Goal: Transaction & Acquisition: Purchase product/service

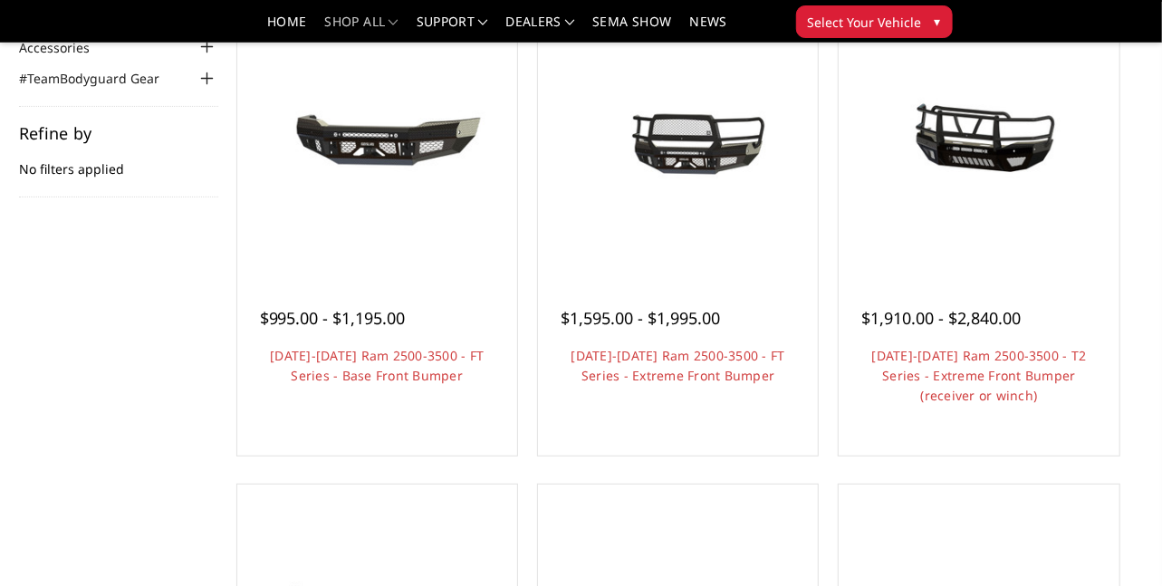
click at [371, 454] on link "Choose Options" at bounding box center [377, 471] width 137 height 34
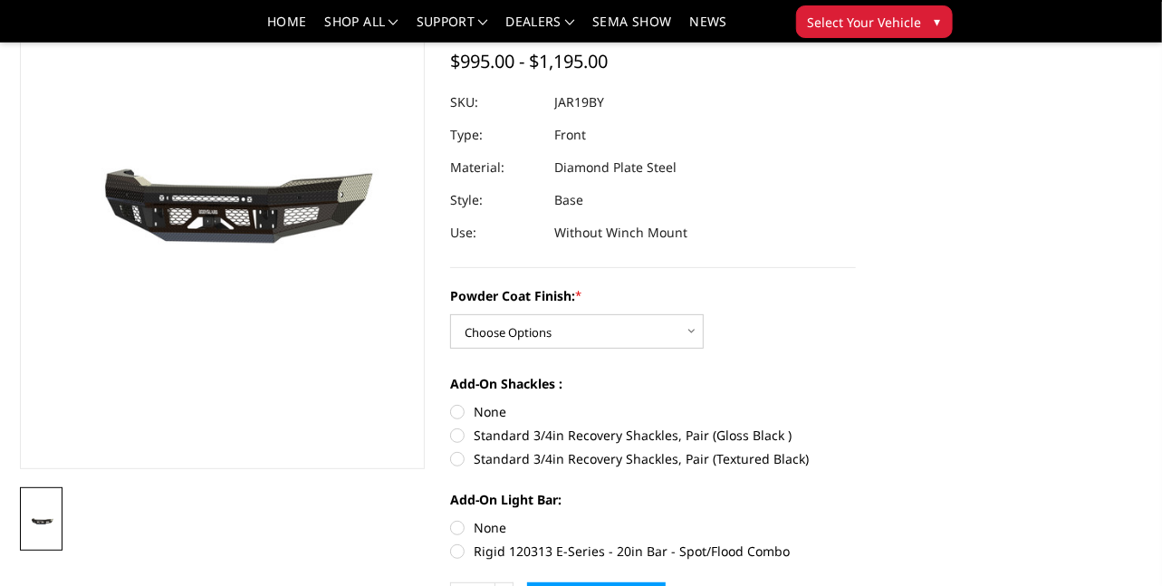
scroll to position [172, 0]
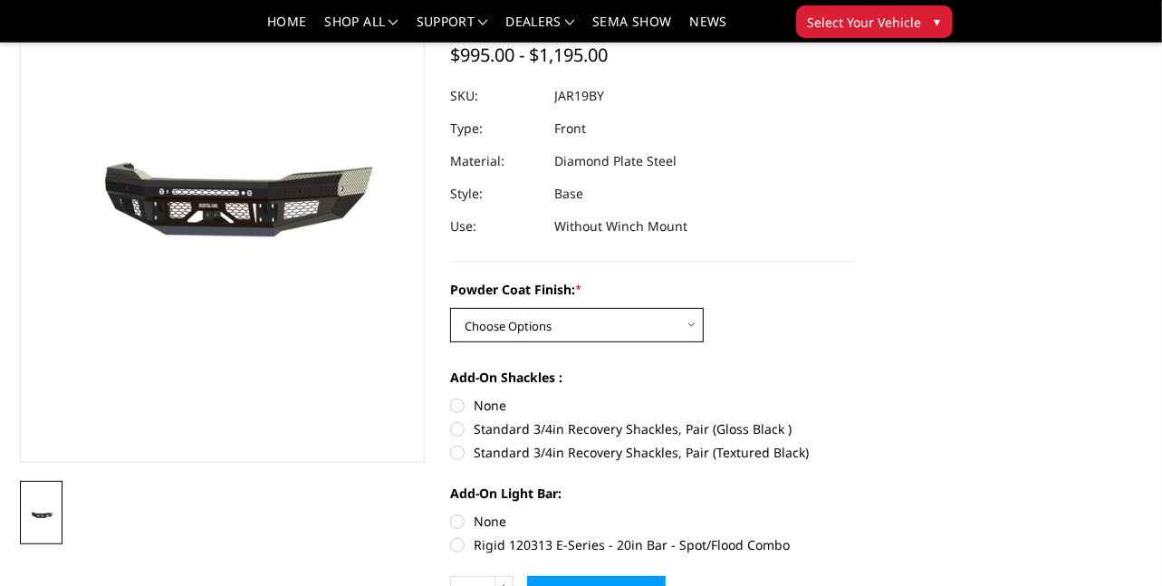
click at [554, 327] on select "Choose Options Bare Metal Gloss Black Powder Coat Textured Black Powder Coat" at bounding box center [577, 325] width 254 height 34
select select "3376"
click at [450, 308] on select "Choose Options Bare Metal Gloss Black Powder Coat Textured Black Powder Coat" at bounding box center [577, 325] width 254 height 34
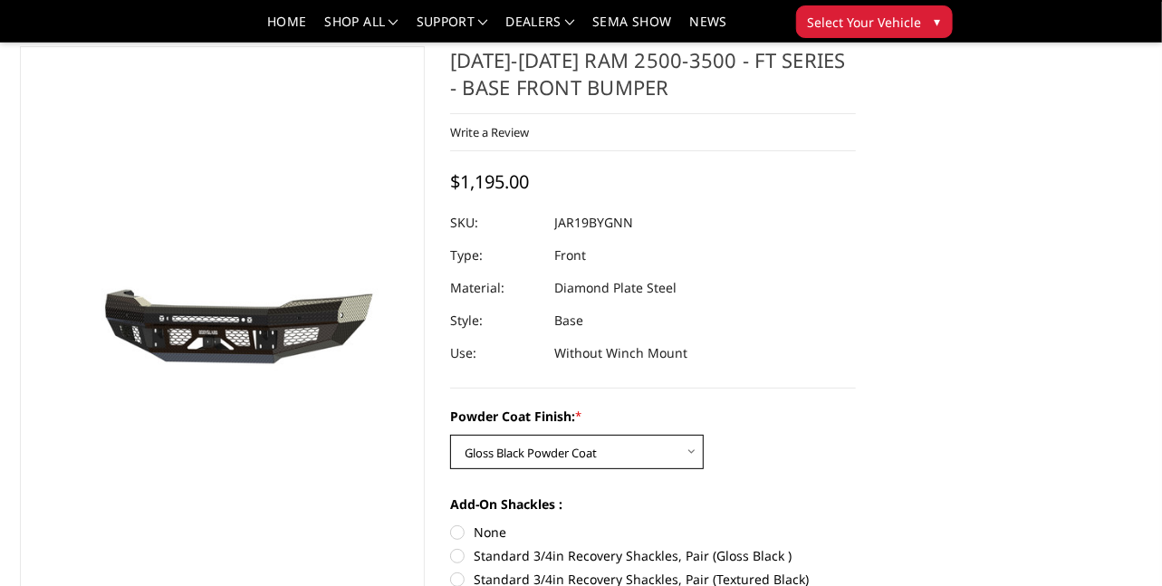
scroll to position [0, 0]
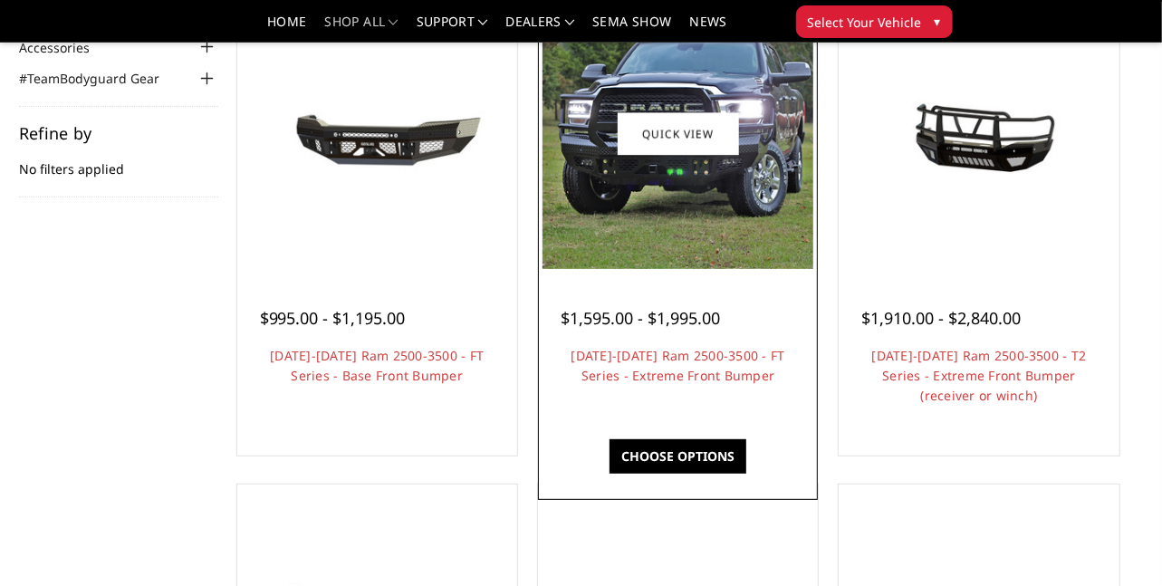
click at [679, 179] on img at bounding box center [678, 133] width 271 height 271
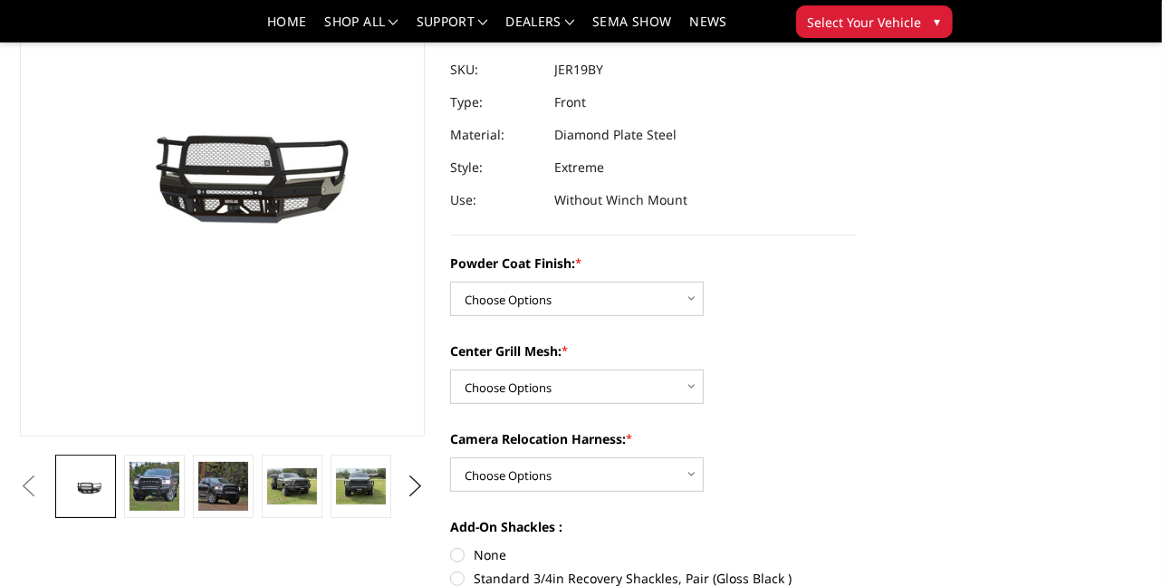
scroll to position [221, 0]
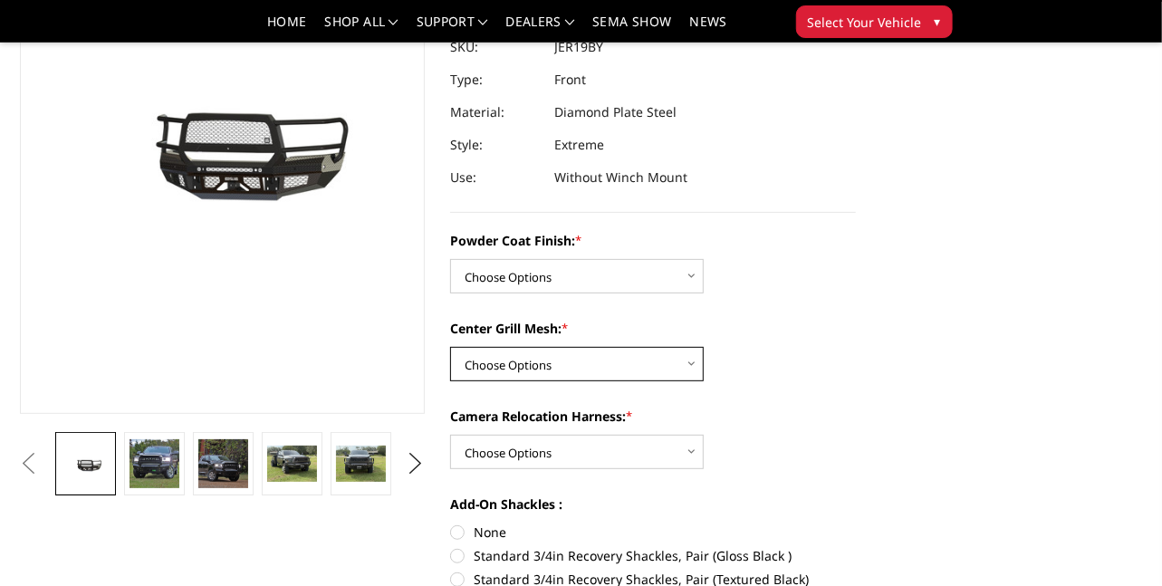
click at [681, 353] on select "Choose Options WITH Expanded Metal in Center Grill WITHOUT Expanded Metal in Ce…" at bounding box center [577, 364] width 254 height 34
click at [823, 351] on div "Center Grill Mesh: * Choose Options WITH Expanded Metal in Center Grill WITHOUT…" at bounding box center [653, 350] width 406 height 62
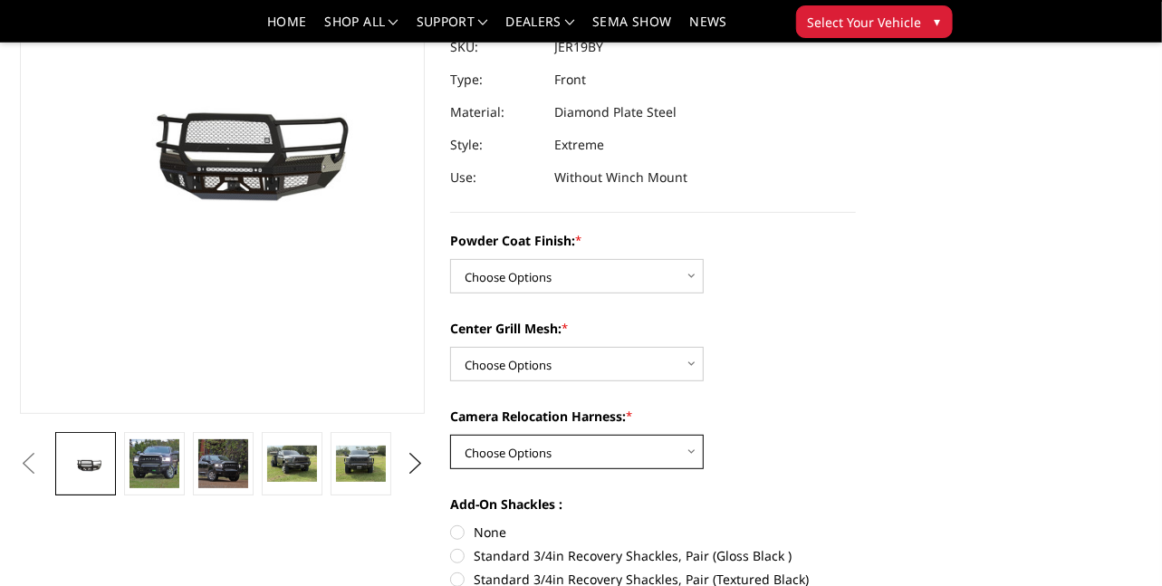
click at [660, 452] on select "Choose Options WITH Camera Relocation Harness WITHOUT Camera Relocation Harness" at bounding box center [577, 452] width 254 height 34
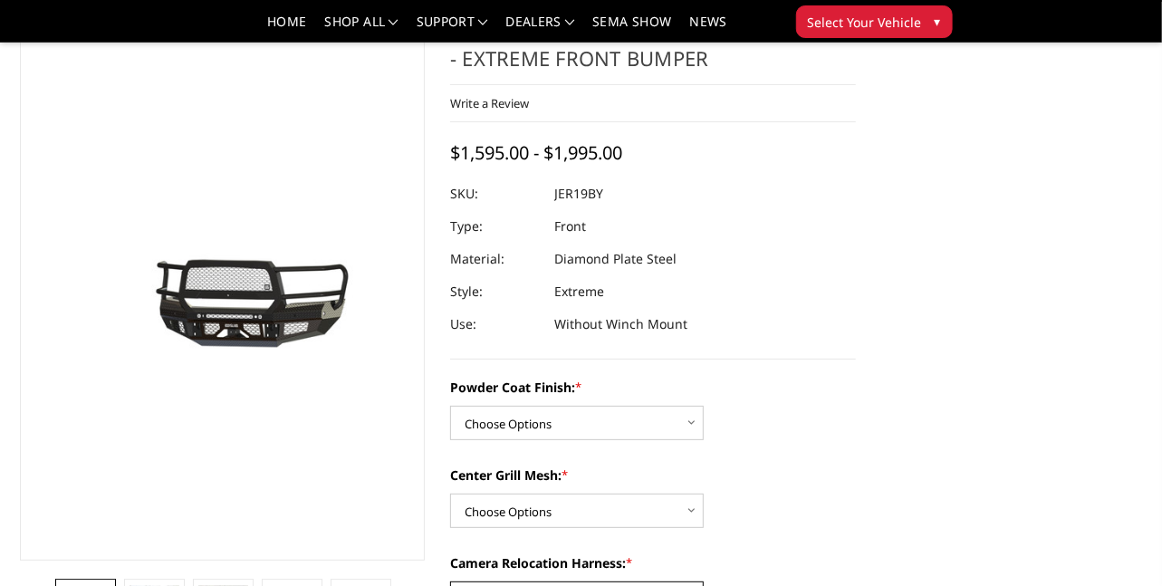
scroll to position [73, 0]
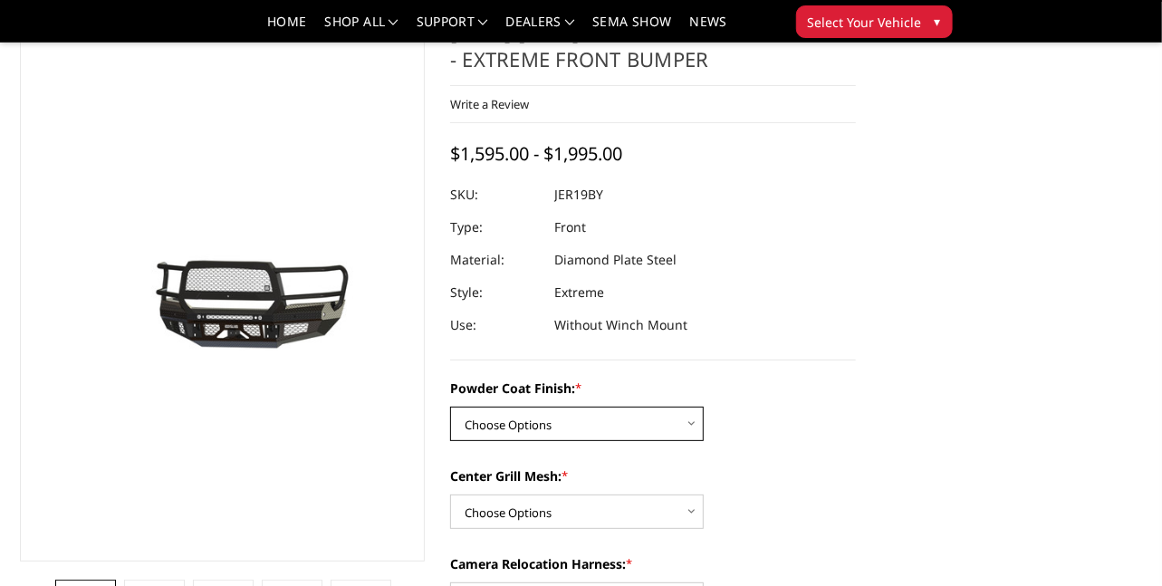
click at [509, 413] on select "Choose Options Bare Metal Gloss Black Powder Coat Textured Black Powder Coat" at bounding box center [577, 424] width 254 height 34
select select "3216"
click at [450, 407] on select "Choose Options Bare Metal Gloss Black Powder Coat Textured Black Powder Coat" at bounding box center [577, 424] width 254 height 34
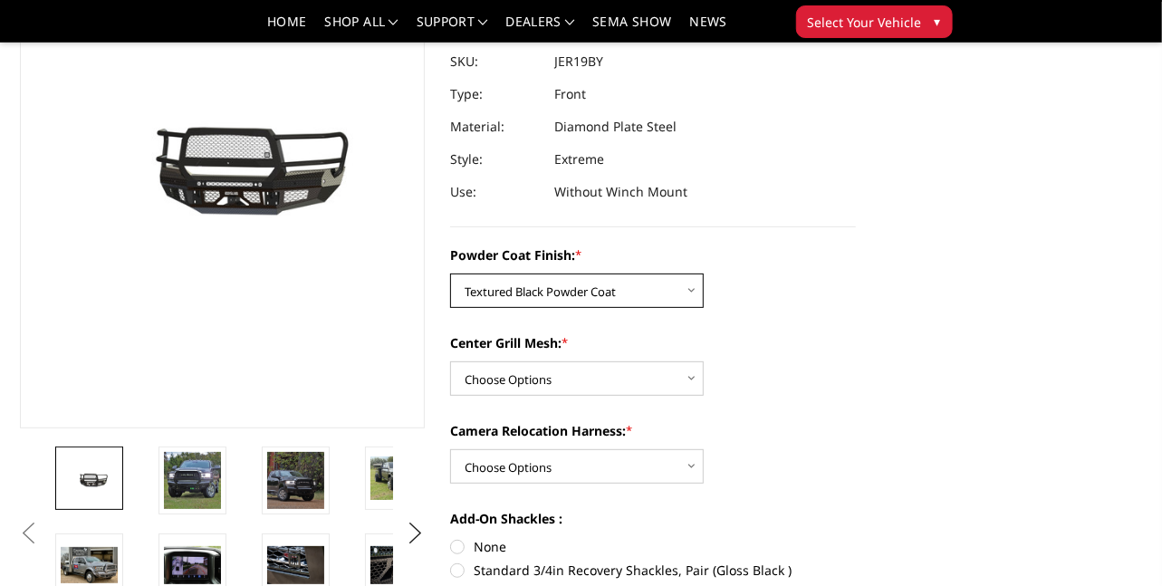
scroll to position [208, 0]
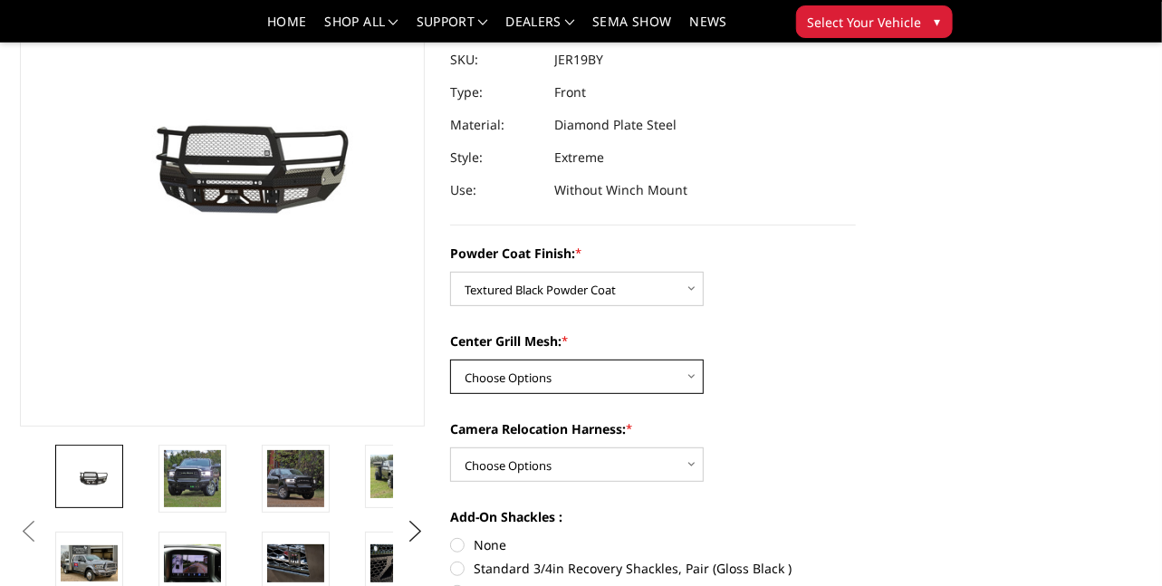
click at [668, 379] on select "Choose Options WITH Expanded Metal in Center Grill WITHOUT Expanded Metal in Ce…" at bounding box center [577, 377] width 254 height 34
select select "3217"
click at [450, 360] on select "Choose Options WITH Expanded Metal in Center Grill WITHOUT Expanded Metal in Ce…" at bounding box center [577, 377] width 254 height 34
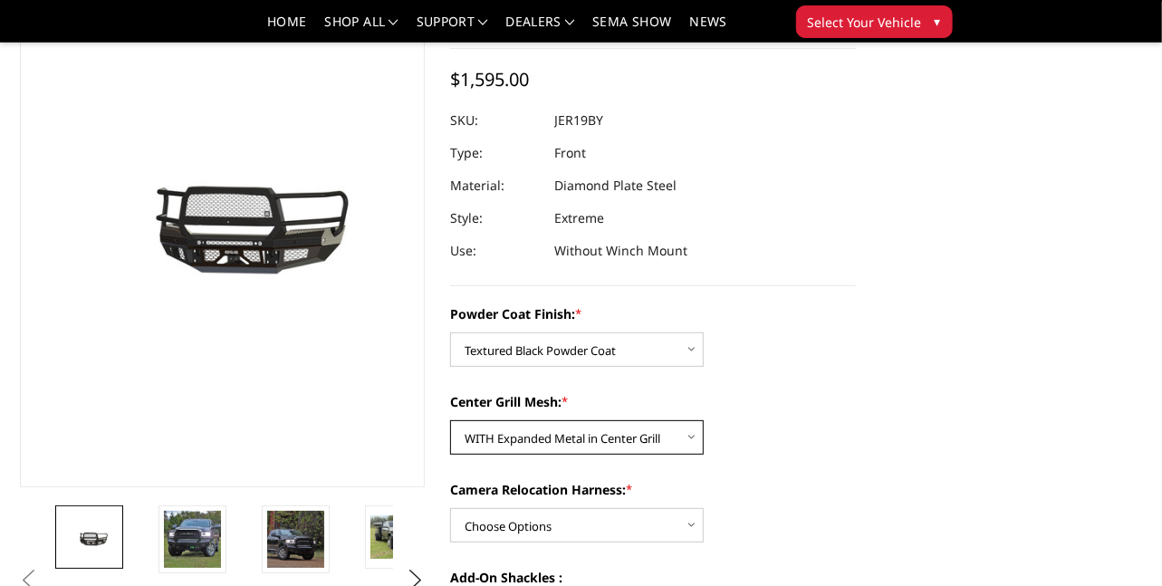
scroll to position [149, 0]
click at [572, 441] on select "Choose Options WITH Expanded Metal in Center Grill WITHOUT Expanded Metal in Ce…" at bounding box center [577, 436] width 254 height 34
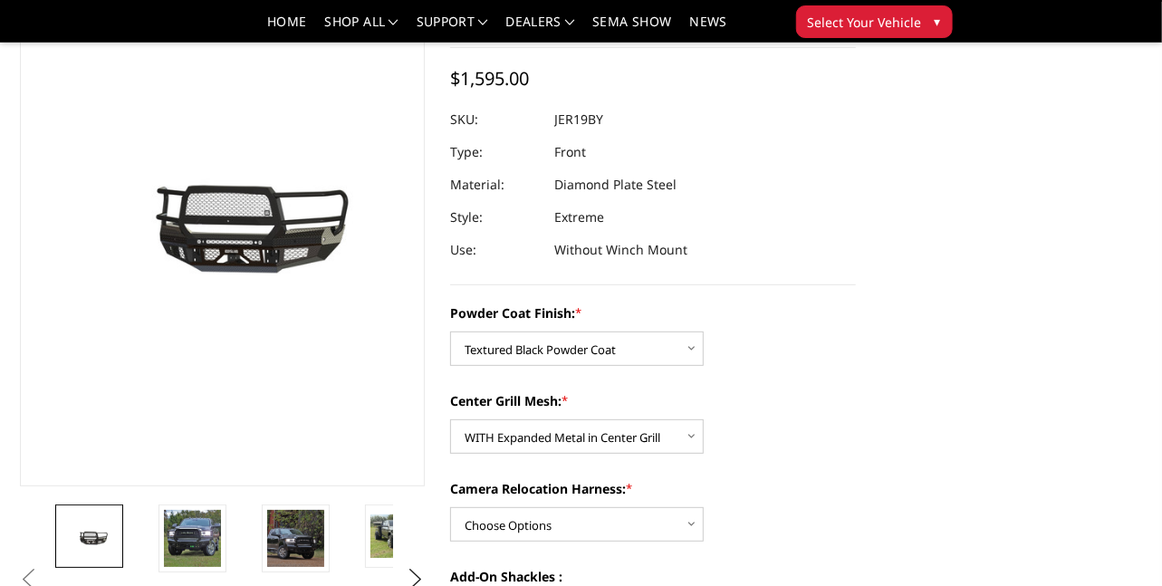
click at [794, 421] on div "Center Grill Mesh: * Choose Options WITH Expanded Metal in Center Grill WITHOUT…" at bounding box center [653, 422] width 406 height 62
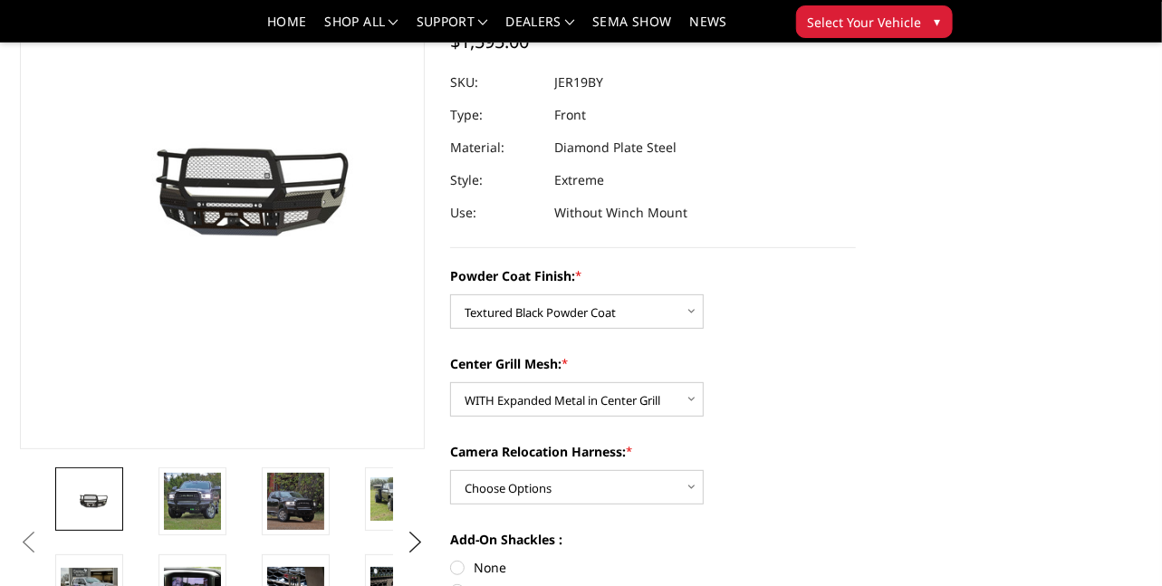
scroll to position [188, 0]
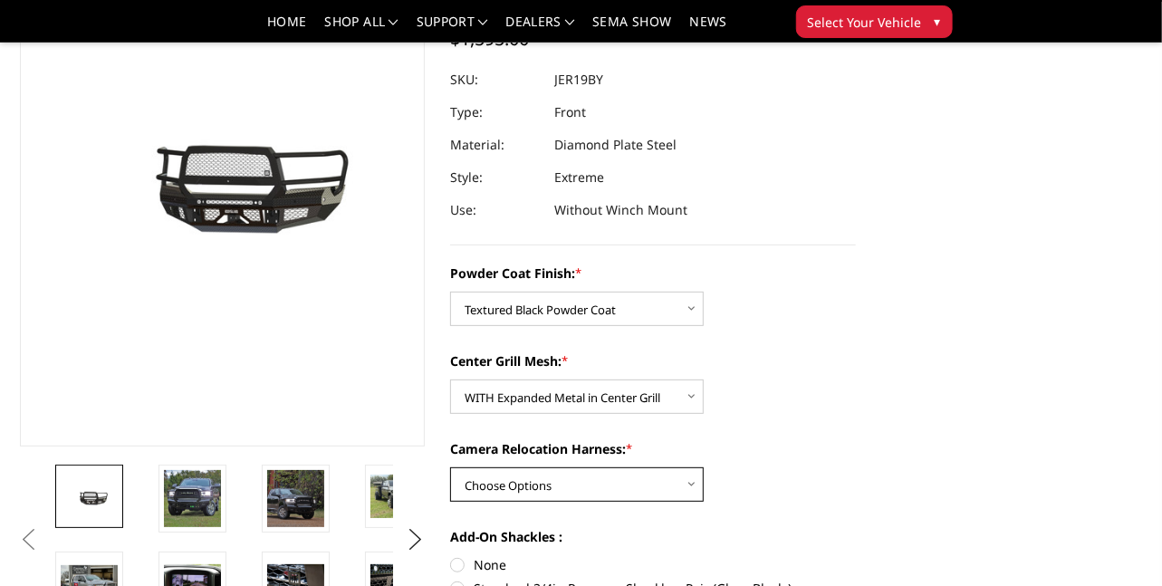
click at [637, 492] on select "Choose Options WITH Camera Relocation Harness WITHOUT Camera Relocation Harness" at bounding box center [577, 484] width 254 height 34
select select "3220"
click at [450, 467] on select "Choose Options WITH Camera Relocation Harness WITHOUT Camera Relocation Harness" at bounding box center [577, 484] width 254 height 34
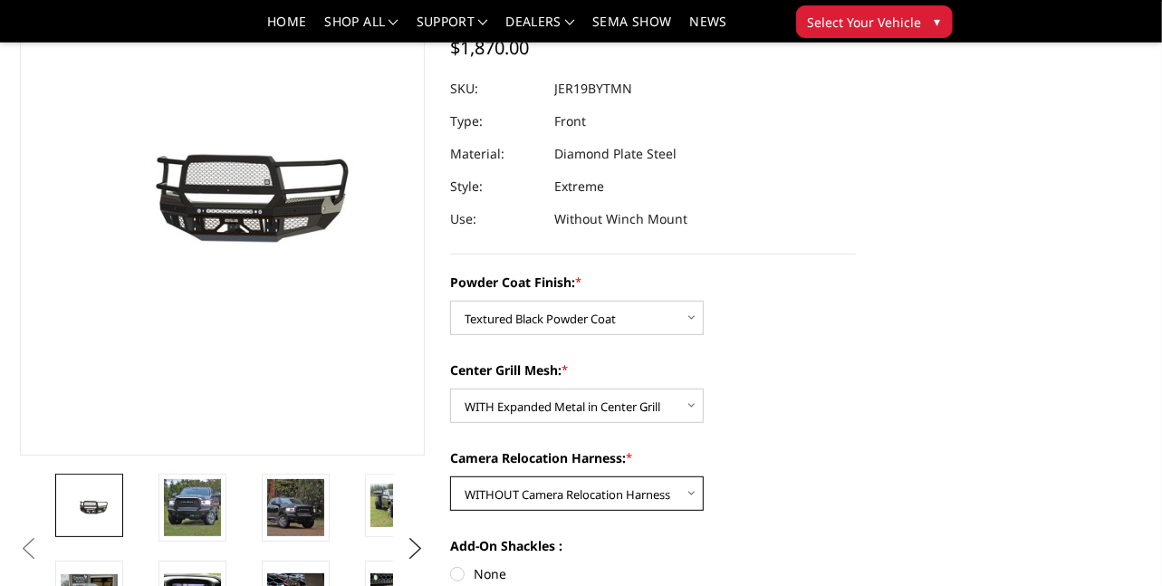
scroll to position [218, 0]
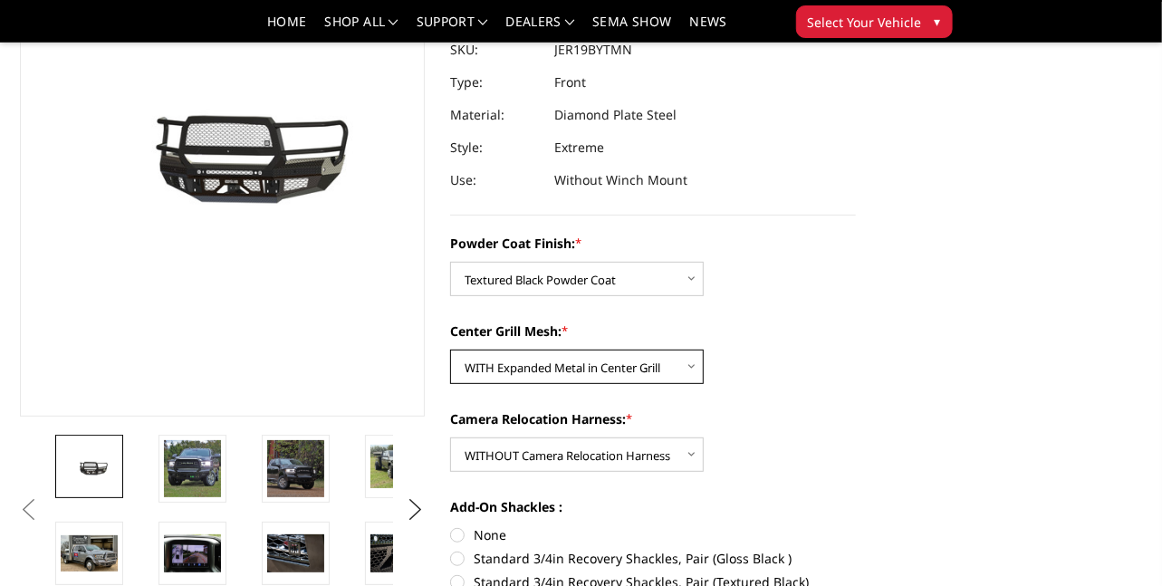
click at [671, 365] on select "Choose Options WITH Expanded Metal in Center Grill WITHOUT Expanded Metal in Ce…" at bounding box center [577, 367] width 254 height 34
select select "3218"
click at [450, 350] on select "Choose Options WITH Expanded Metal in Center Grill WITHOUT Expanded Metal in Ce…" at bounding box center [577, 367] width 254 height 34
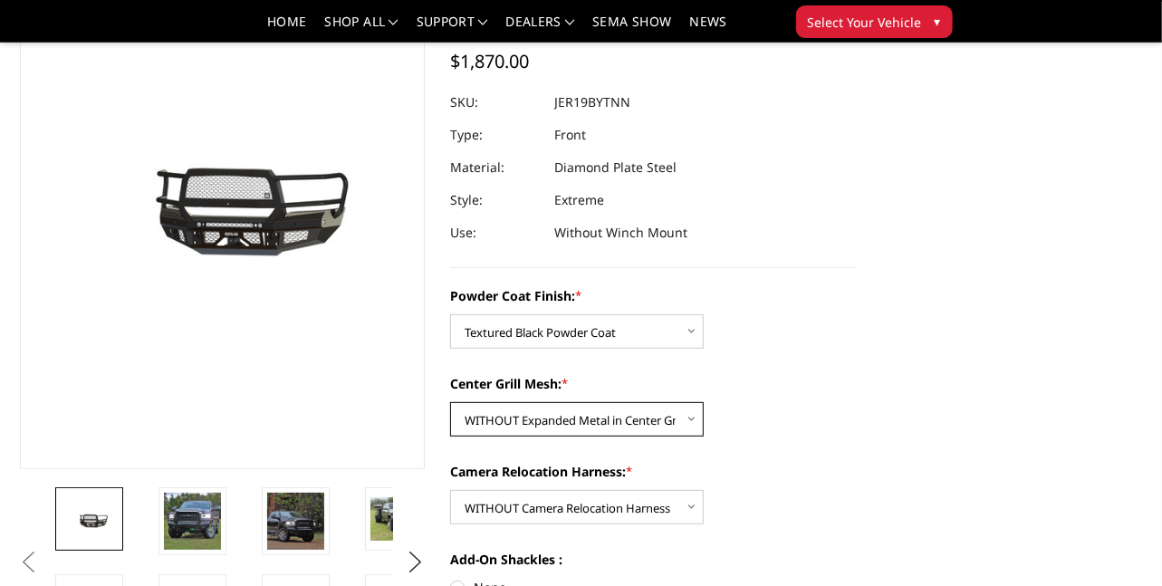
scroll to position [168, 0]
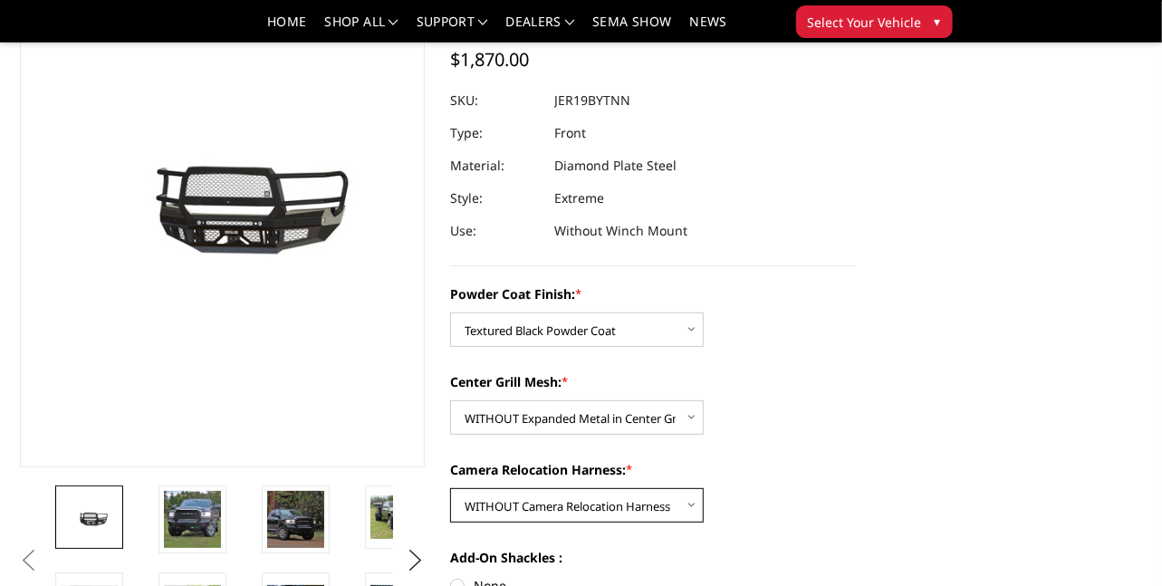
click at [687, 504] on select "Choose Options WITH Camera Relocation Harness WITHOUT Camera Relocation Harness" at bounding box center [577, 505] width 254 height 34
click at [450, 488] on select "Choose Options WITH Camera Relocation Harness WITHOUT Camera Relocation Harness" at bounding box center [577, 505] width 254 height 34
click at [611, 504] on select "Choose Options WITH Camera Relocation Harness WITHOUT Camera Relocation Harness" at bounding box center [577, 505] width 254 height 34
select select "3220"
click at [450, 488] on select "Choose Options WITH Camera Relocation Harness WITHOUT Camera Relocation Harness" at bounding box center [577, 505] width 254 height 34
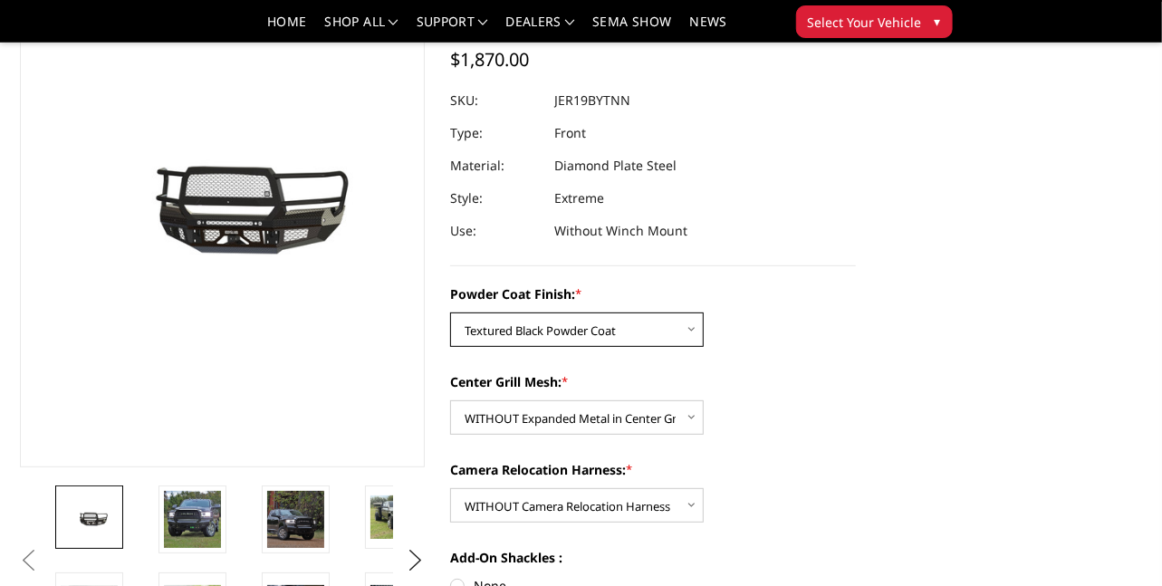
drag, startPoint x: 602, startPoint y: 344, endPoint x: 521, endPoint y: 407, distance: 102.7
click at [521, 407] on div "Powder Coat Finish: * Choose Options Bare Metal Gloss Black Powder Coat Texture…" at bounding box center [653, 507] width 406 height 447
select select "3215"
click at [450, 312] on select "Choose Options Bare Metal Gloss Black Powder Coat Textured Black Powder Coat" at bounding box center [577, 329] width 254 height 34
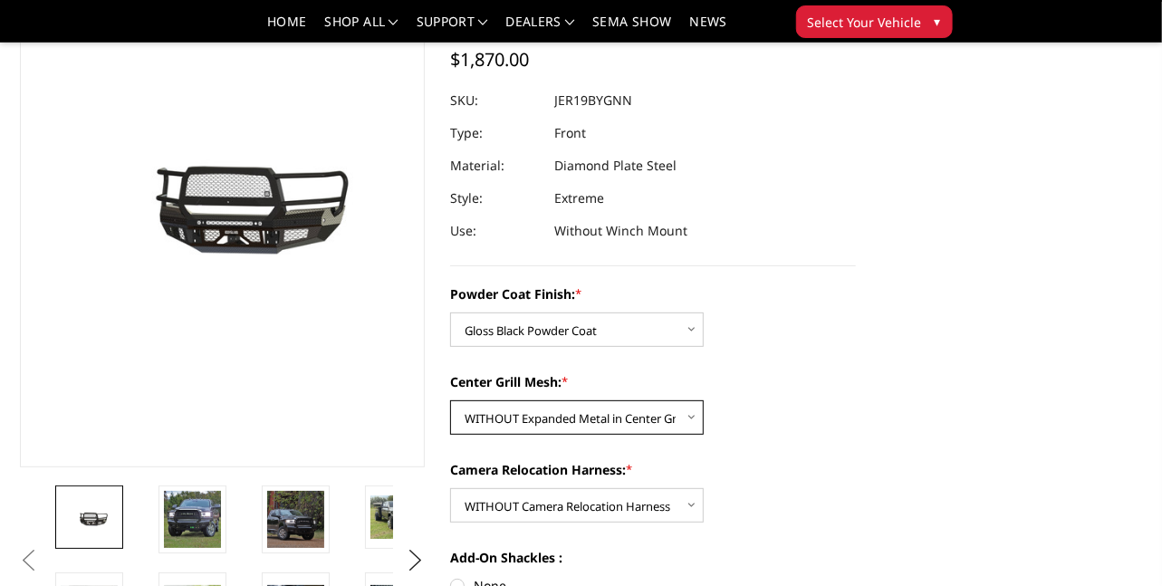
click at [621, 421] on select "Choose Options WITH Expanded Metal in Center Grill WITHOUT Expanded Metal in Ce…" at bounding box center [577, 417] width 254 height 34
click at [839, 397] on div "Center Grill Mesh: * Choose Options WITH Expanded Metal in Center Grill WITHOUT…" at bounding box center [653, 403] width 406 height 62
click at [198, 517] on img at bounding box center [192, 519] width 57 height 57
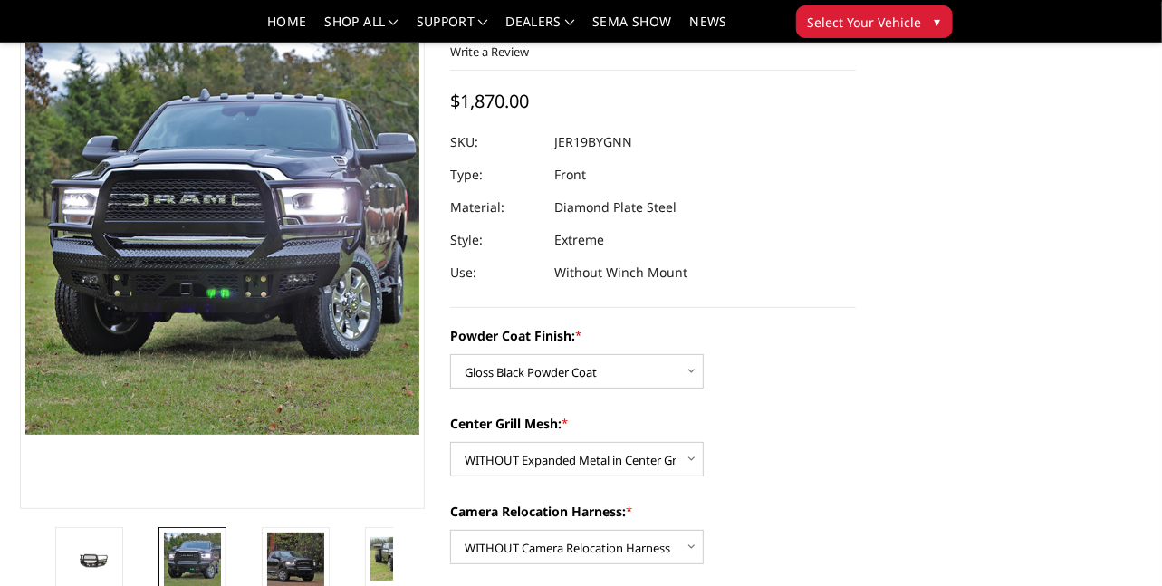
scroll to position [125, 0]
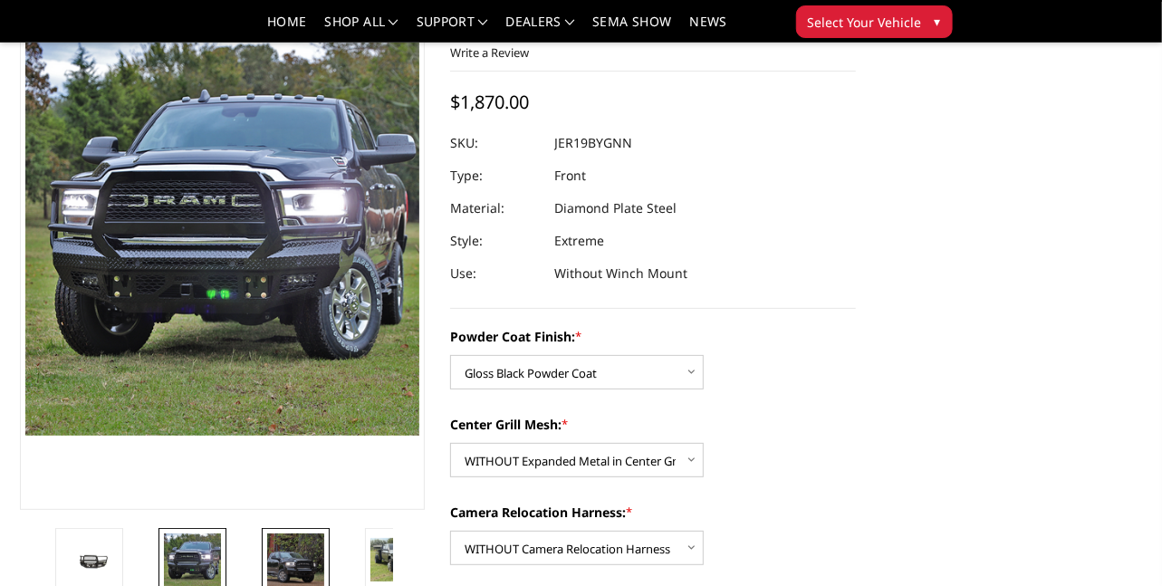
click at [293, 549] on img at bounding box center [295, 561] width 57 height 57
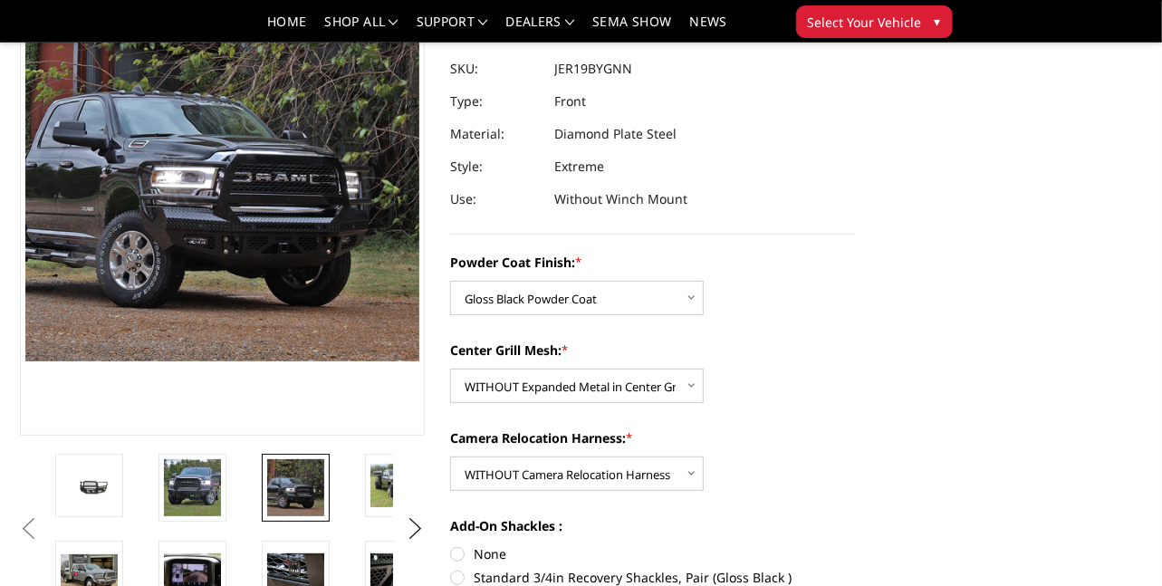
scroll to position [200, 0]
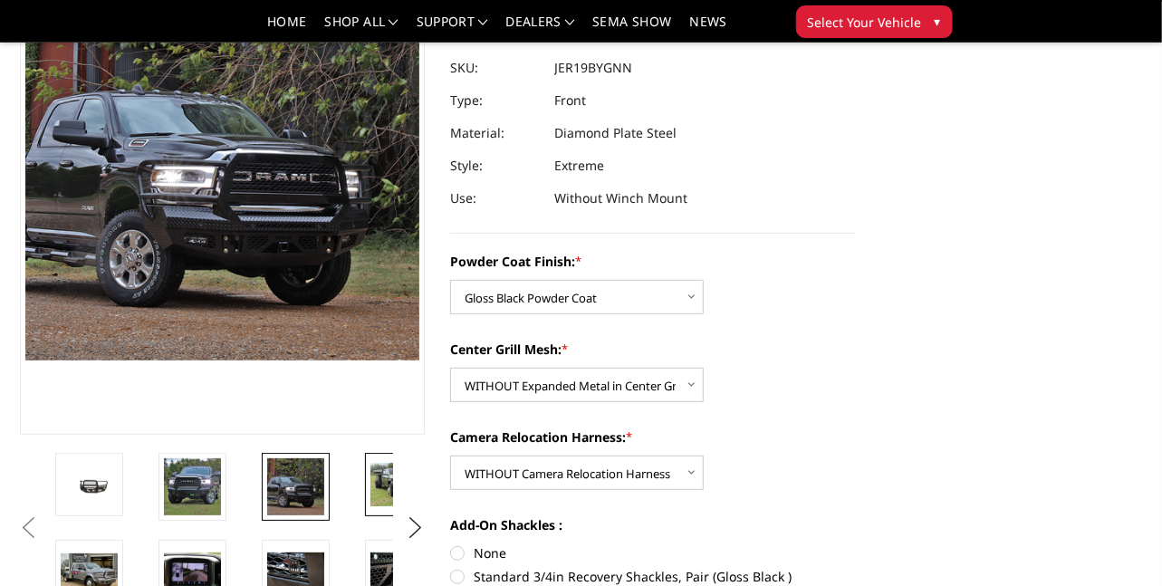
click at [375, 483] on img at bounding box center [398, 484] width 57 height 43
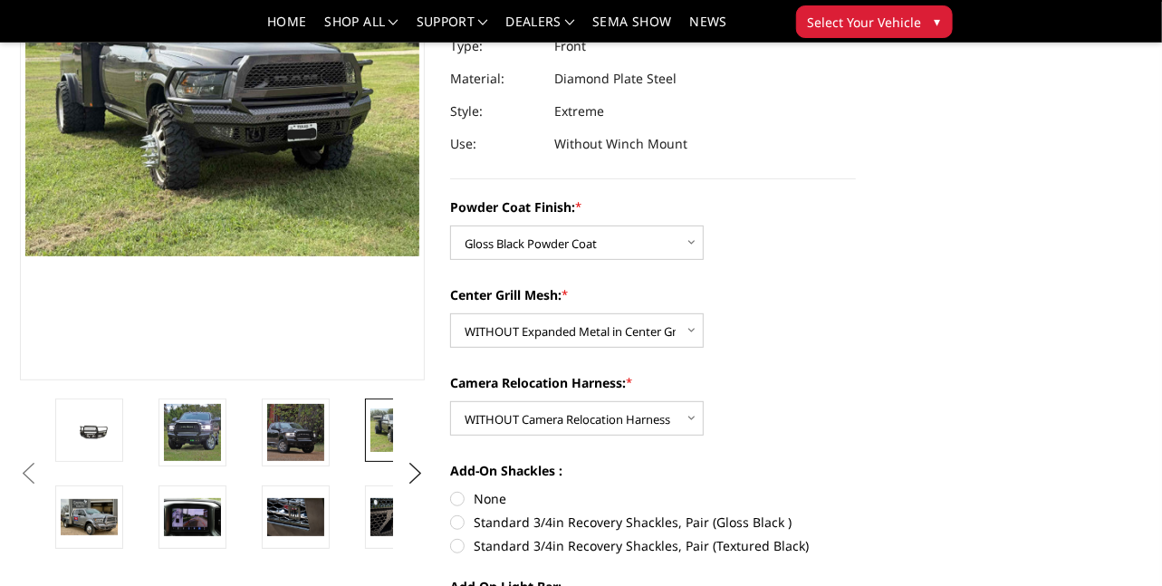
scroll to position [256, 0]
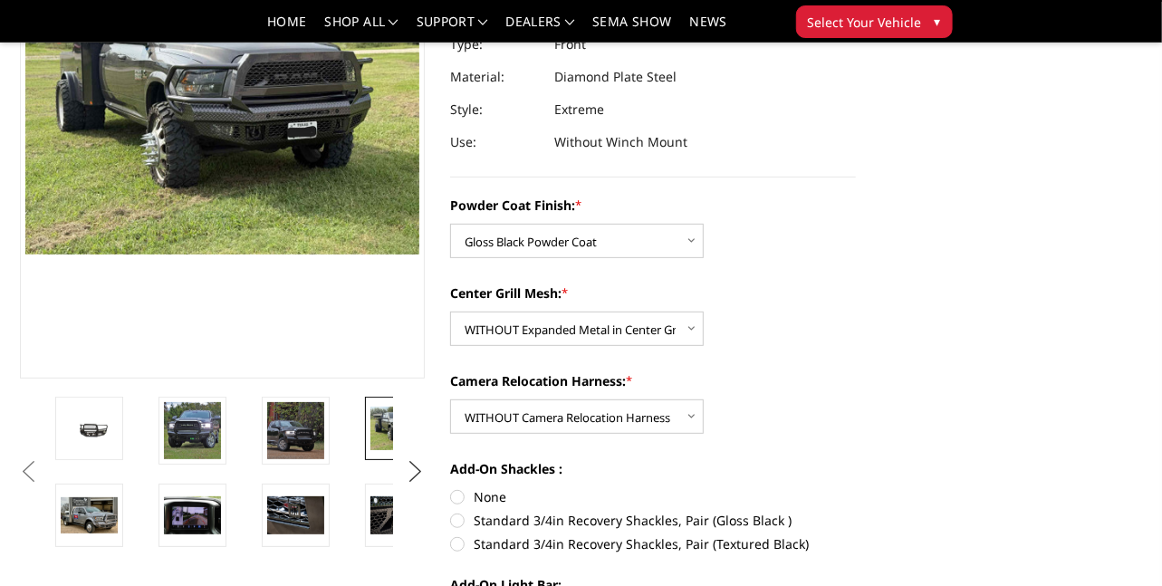
click at [416, 460] on button "Next" at bounding box center [415, 471] width 27 height 27
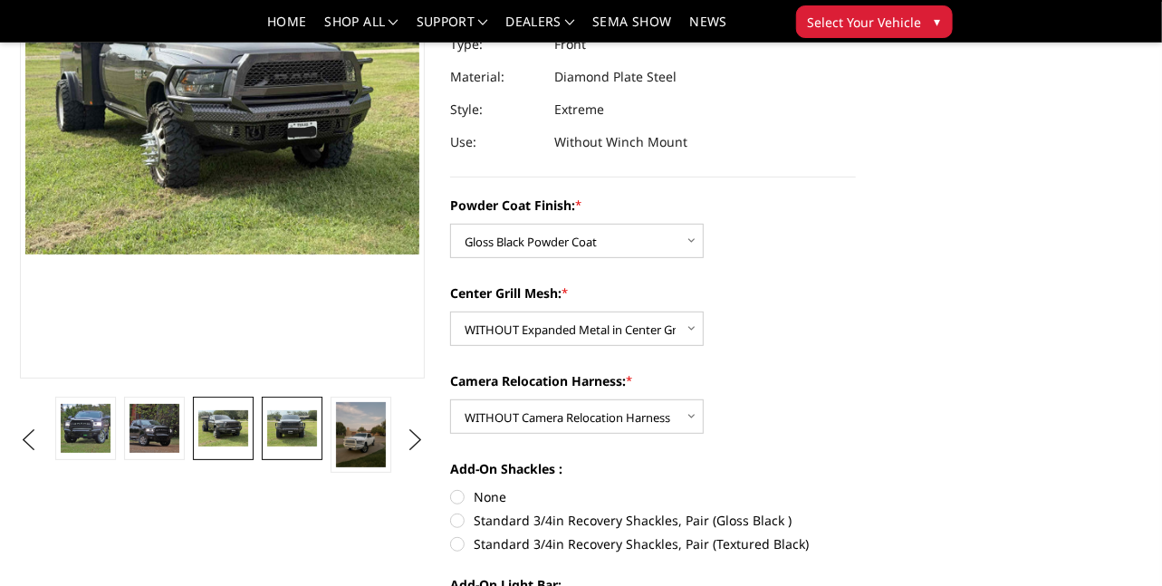
click at [275, 436] on img at bounding box center [291, 428] width 49 height 37
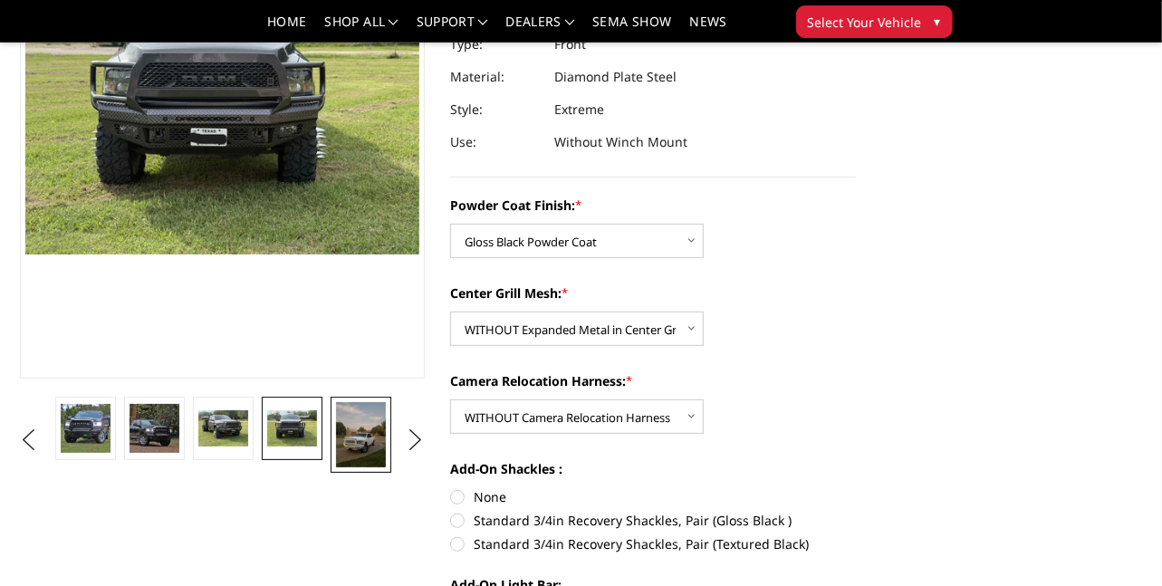
click at [351, 436] on img at bounding box center [360, 434] width 49 height 65
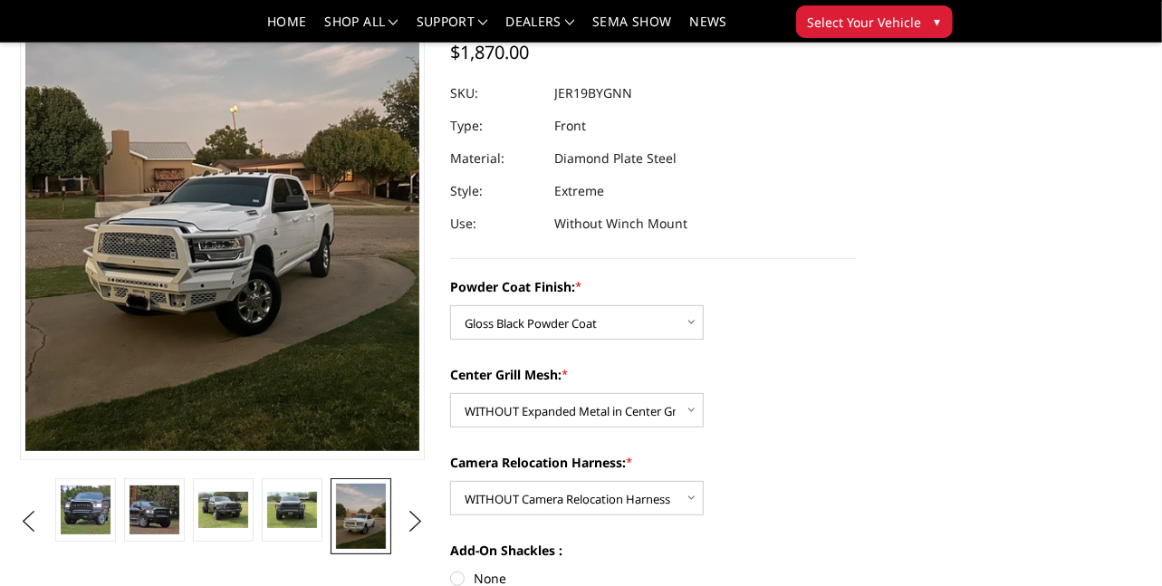
scroll to position [180, 0]
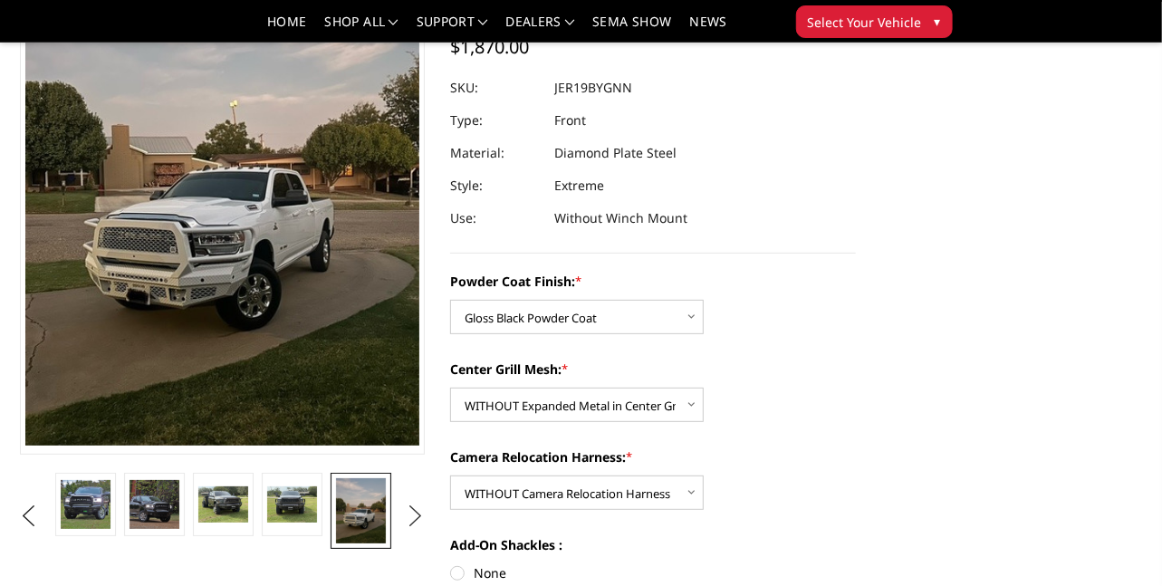
click at [411, 507] on button "Next" at bounding box center [415, 516] width 27 height 27
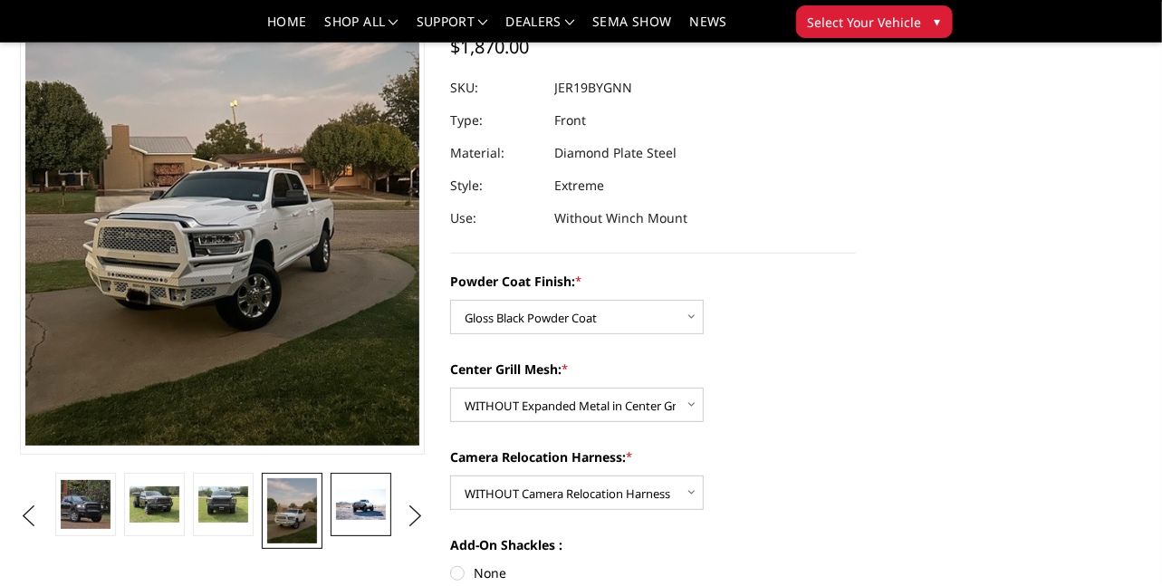
click at [347, 509] on img at bounding box center [360, 504] width 49 height 31
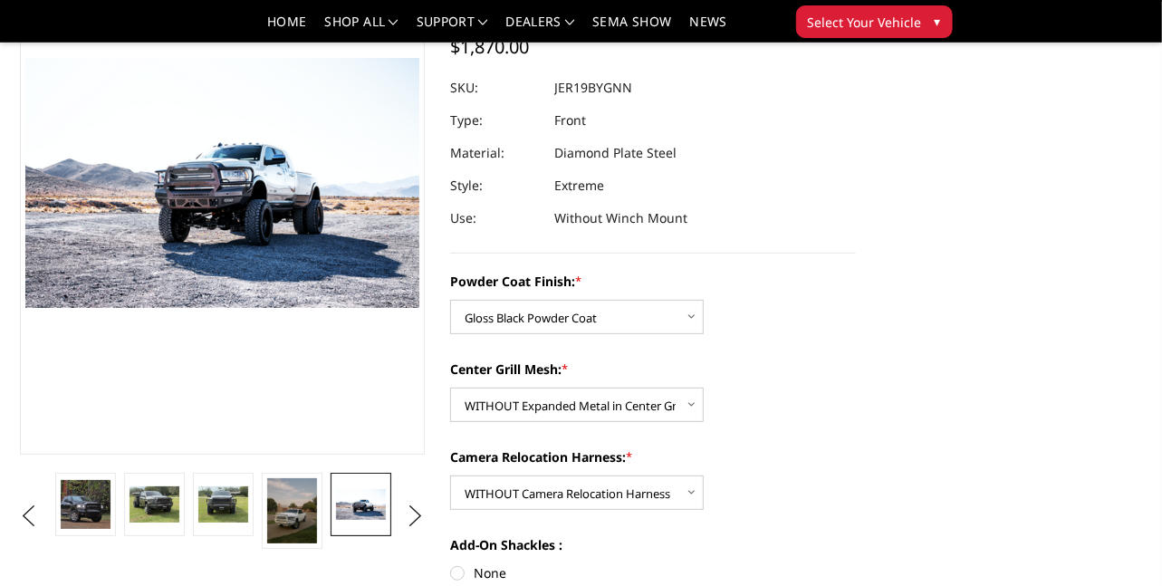
scroll to position [318, 0]
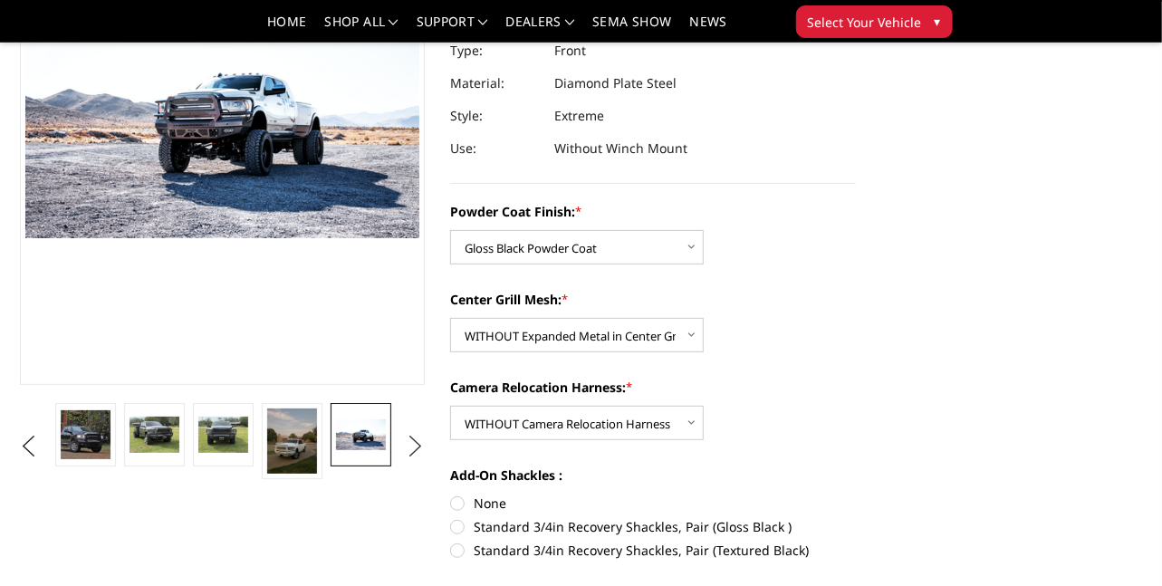
click at [416, 444] on button "Next" at bounding box center [415, 446] width 27 height 27
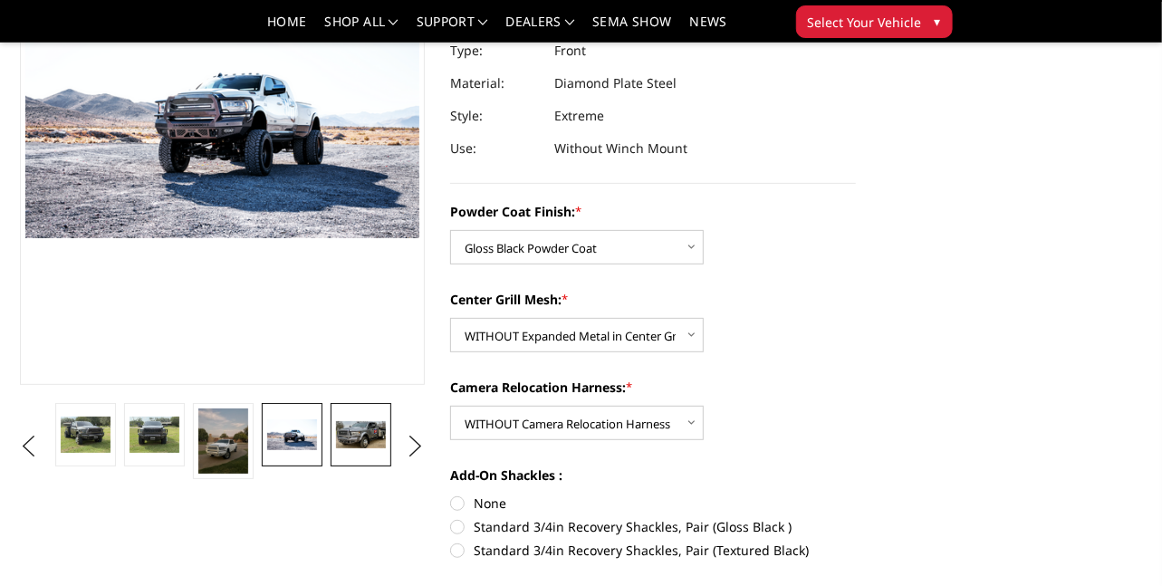
click at [386, 430] on link at bounding box center [361, 434] width 60 height 63
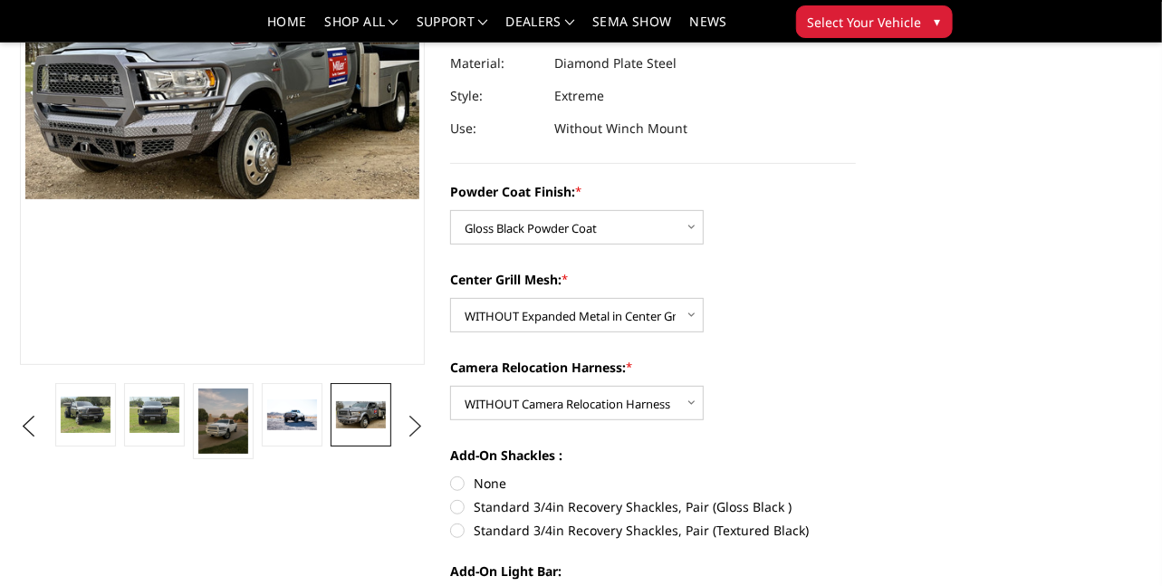
drag, startPoint x: 386, startPoint y: 430, endPoint x: 416, endPoint y: 428, distance: 29.9
click at [416, 428] on ul "Previous" at bounding box center [222, 426] width 414 height 87
click at [416, 428] on button "Next" at bounding box center [415, 426] width 27 height 27
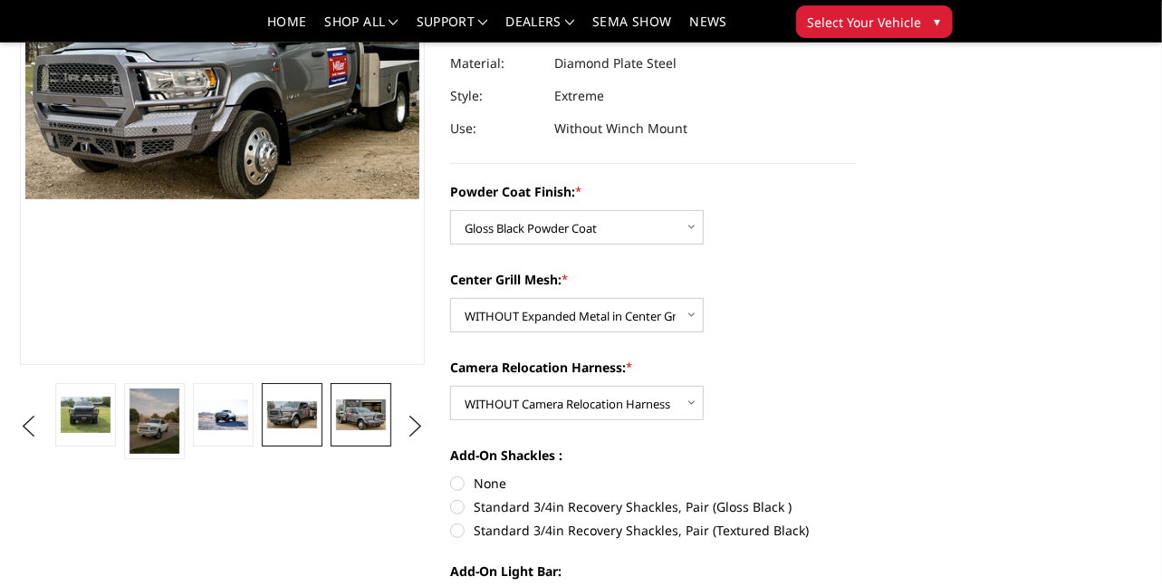
click at [389, 412] on link at bounding box center [361, 414] width 60 height 63
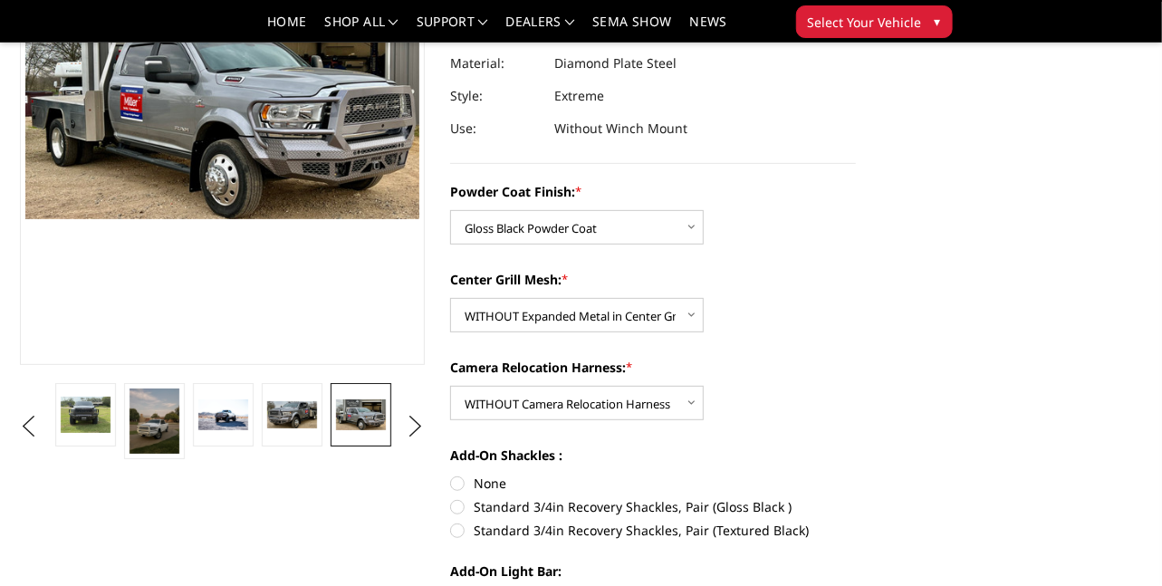
scroll to position [249, 0]
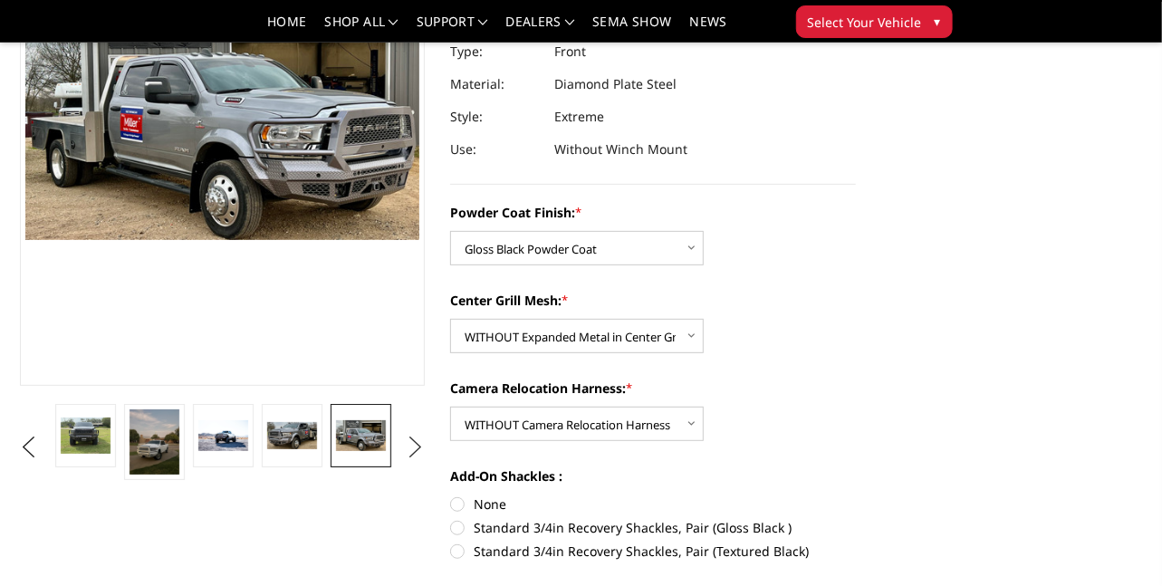
click at [411, 447] on button "Next" at bounding box center [415, 447] width 27 height 27
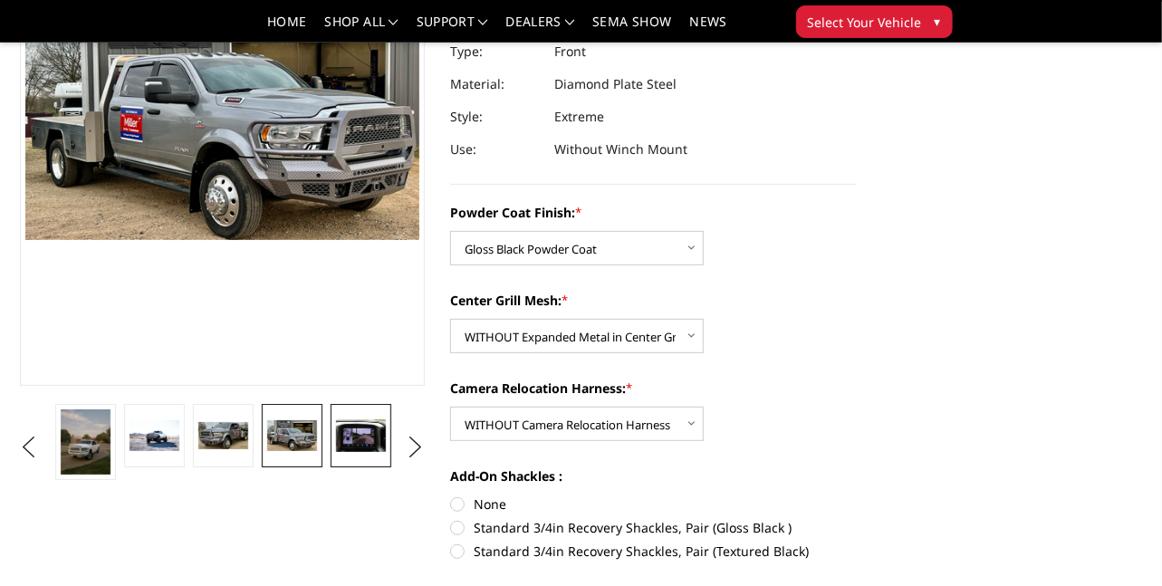
click at [377, 448] on img at bounding box center [360, 435] width 49 height 33
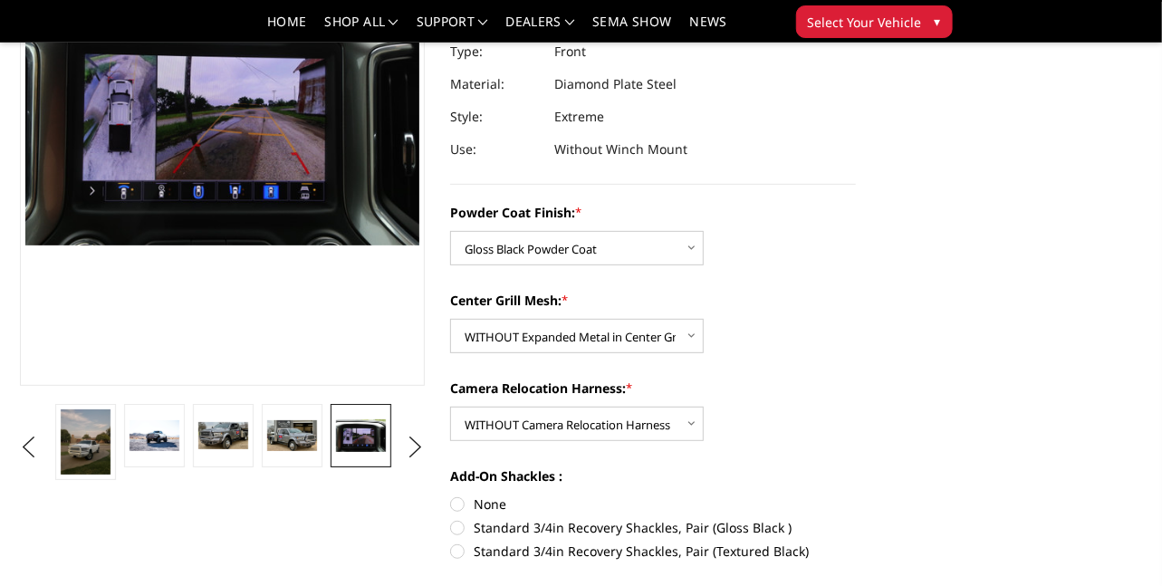
scroll to position [244, 0]
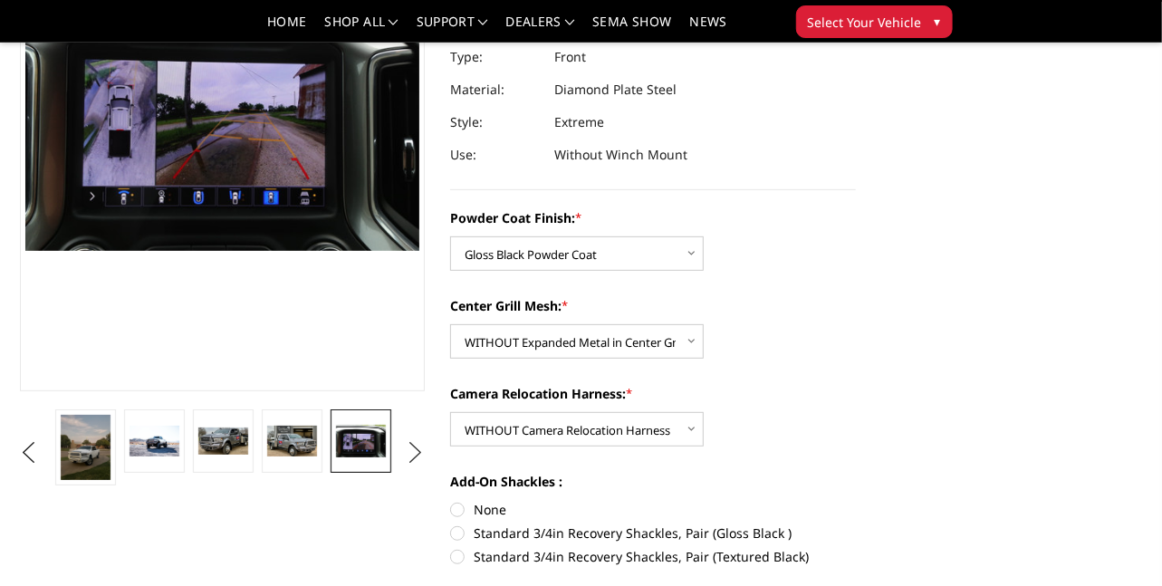
click at [425, 449] on button "Next" at bounding box center [415, 452] width 27 height 27
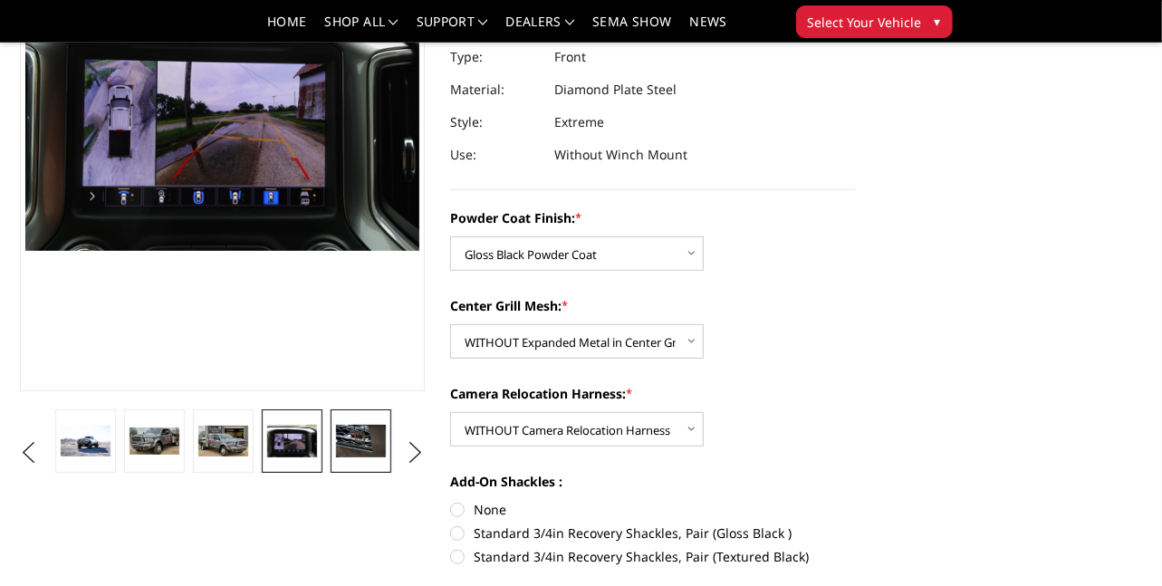
click at [387, 455] on link at bounding box center [361, 440] width 60 height 63
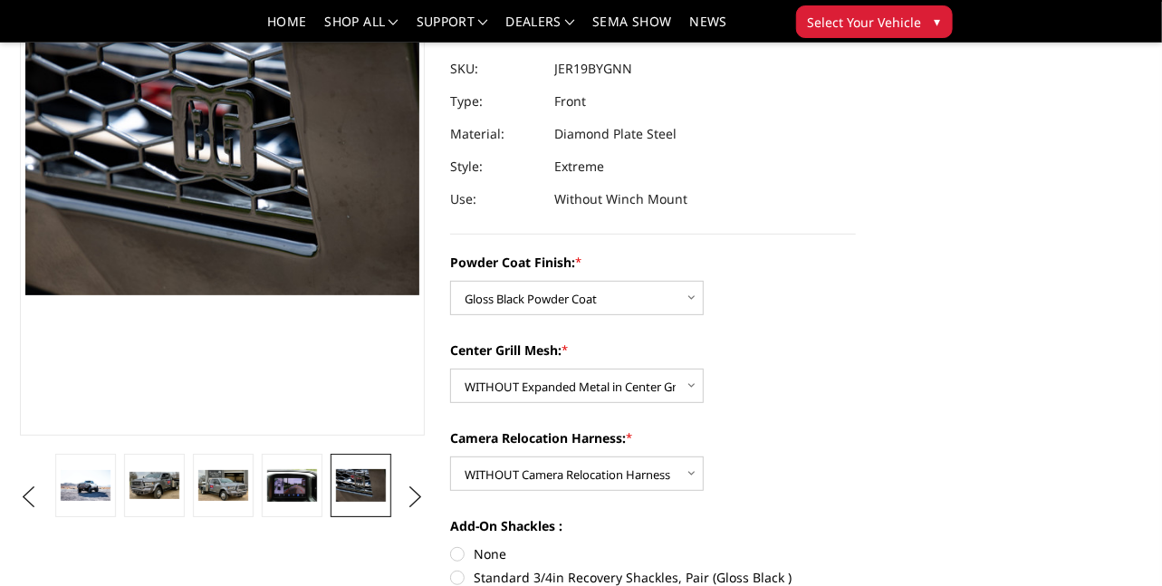
scroll to position [198, 0]
click at [413, 496] on button "Next" at bounding box center [415, 498] width 27 height 27
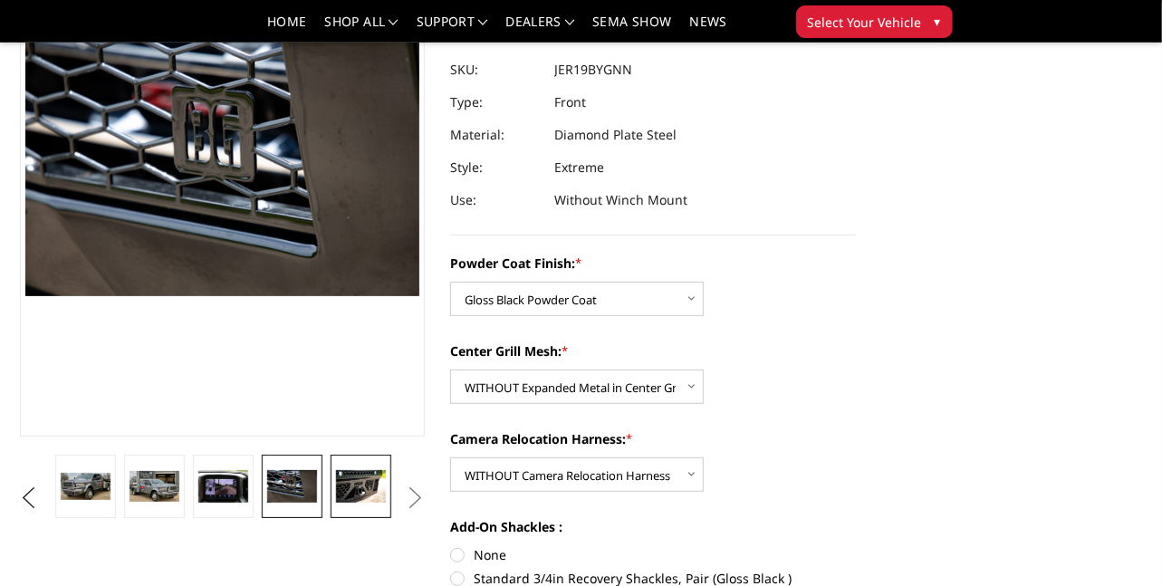
click at [370, 499] on img at bounding box center [360, 486] width 49 height 33
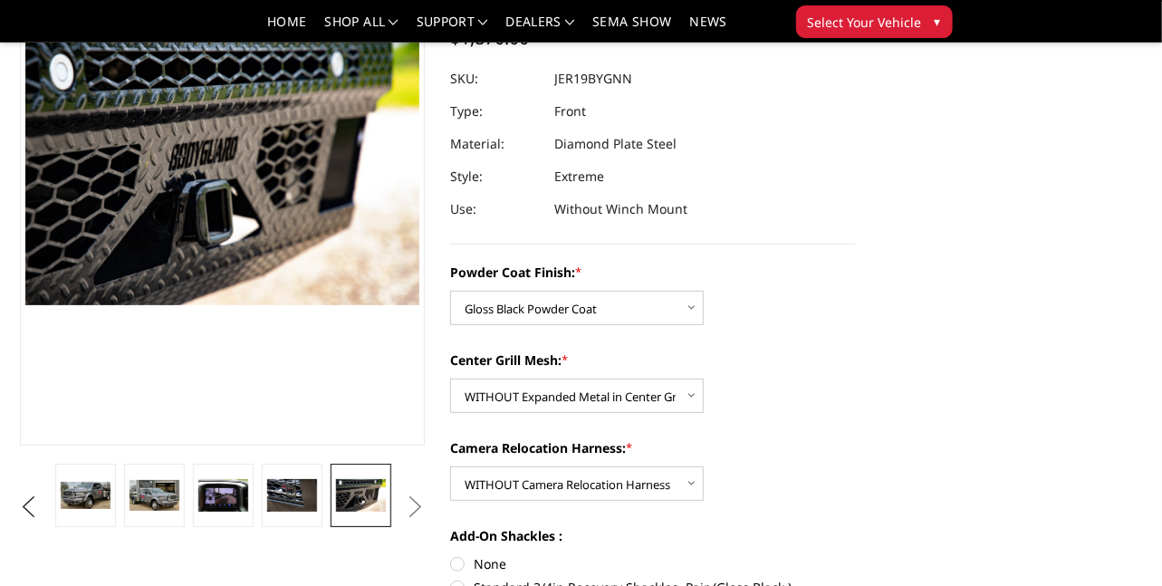
scroll to position [188, 0]
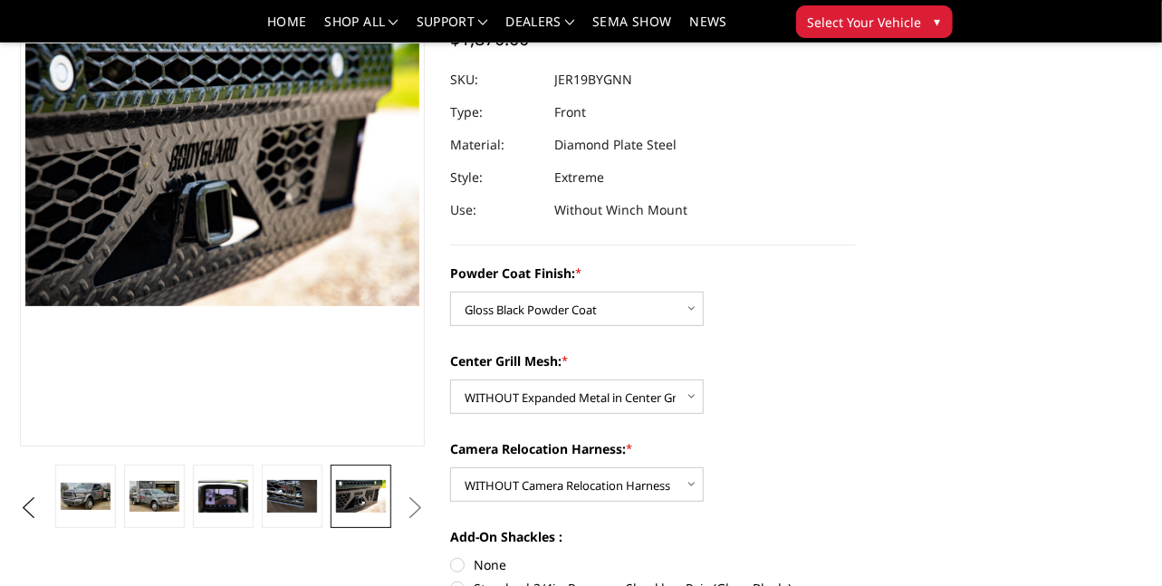
drag, startPoint x: 424, startPoint y: 514, endPoint x: 281, endPoint y: 66, distance: 470.6
click at [281, 66] on section "Previous Next" at bounding box center [222, 227] width 431 height 648
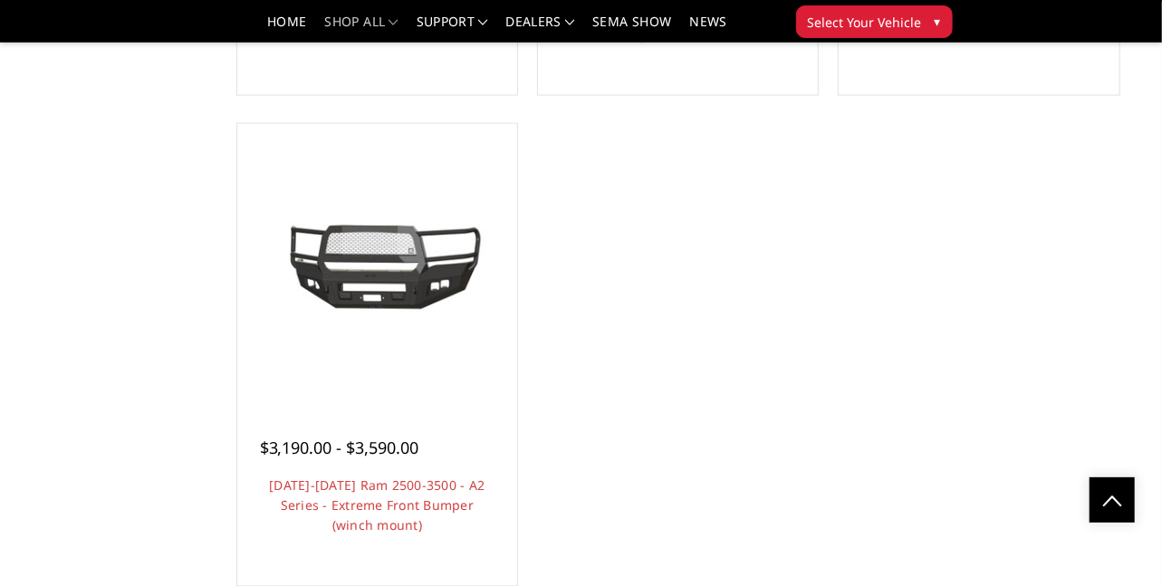
scroll to position [1572, 0]
